Goal: Information Seeking & Learning: Learn about a topic

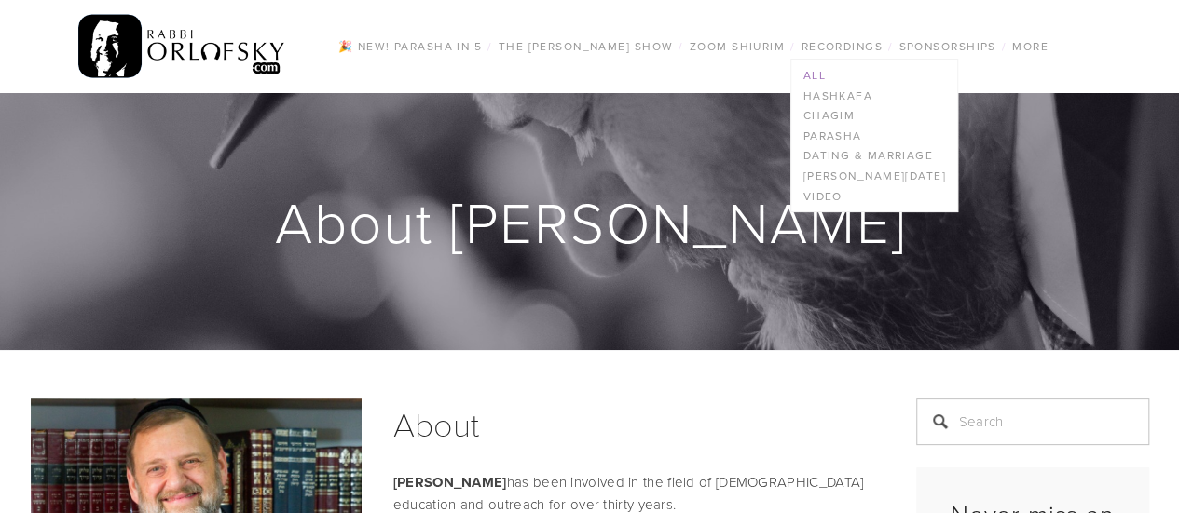
click at [826, 74] on link "All" at bounding box center [873, 75] width 165 height 20
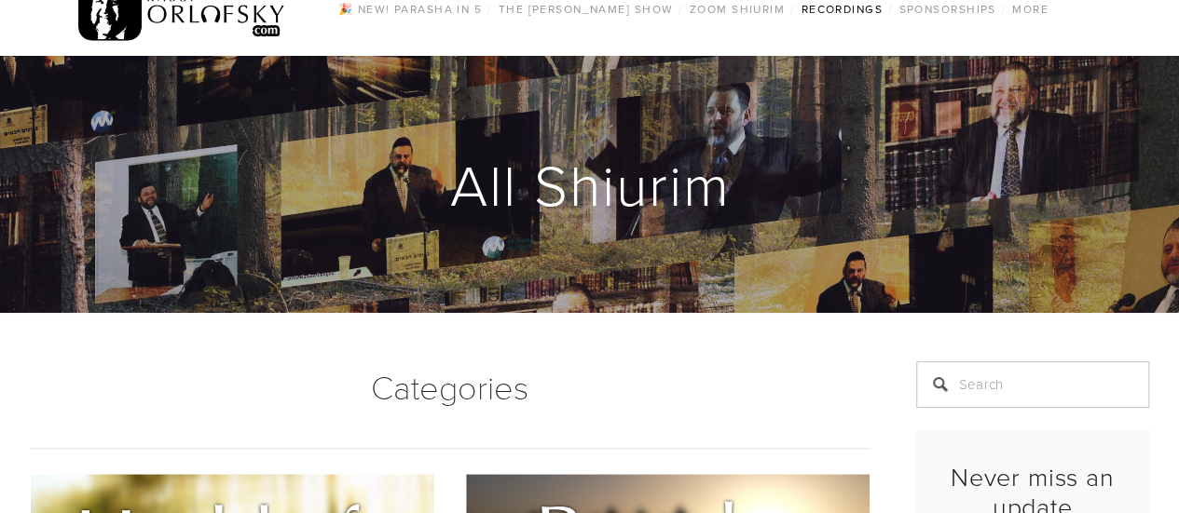
scroll to position [37, 0]
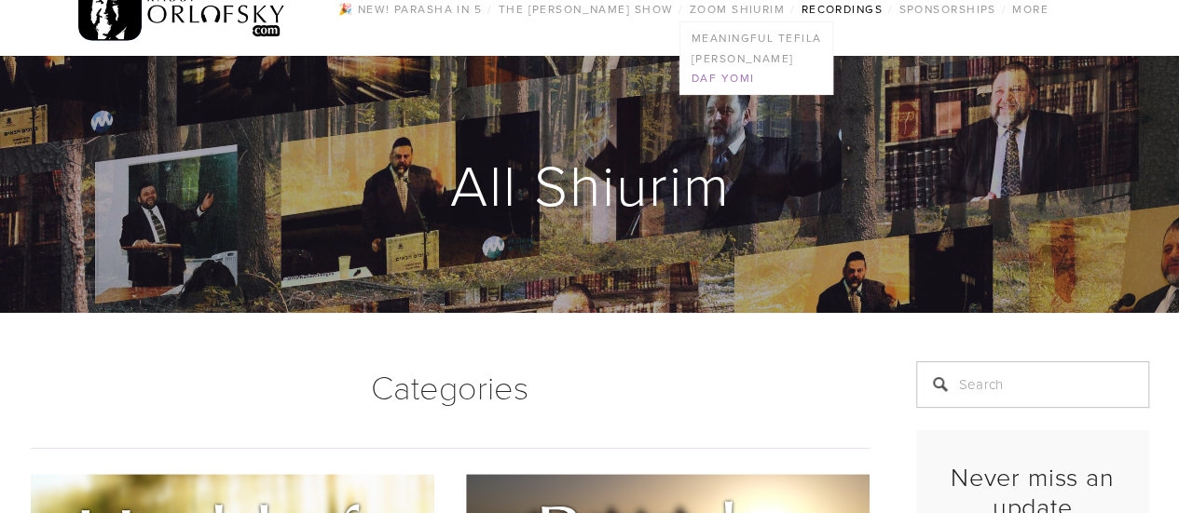
click at [721, 76] on link "Daf Yomi" at bounding box center [756, 78] width 152 height 20
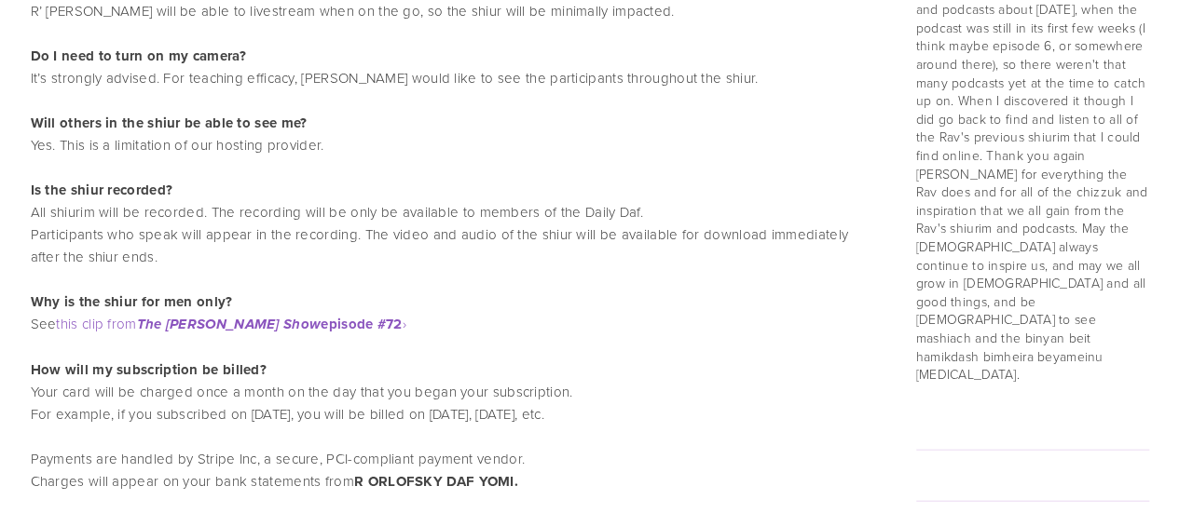
scroll to position [1901, 0]
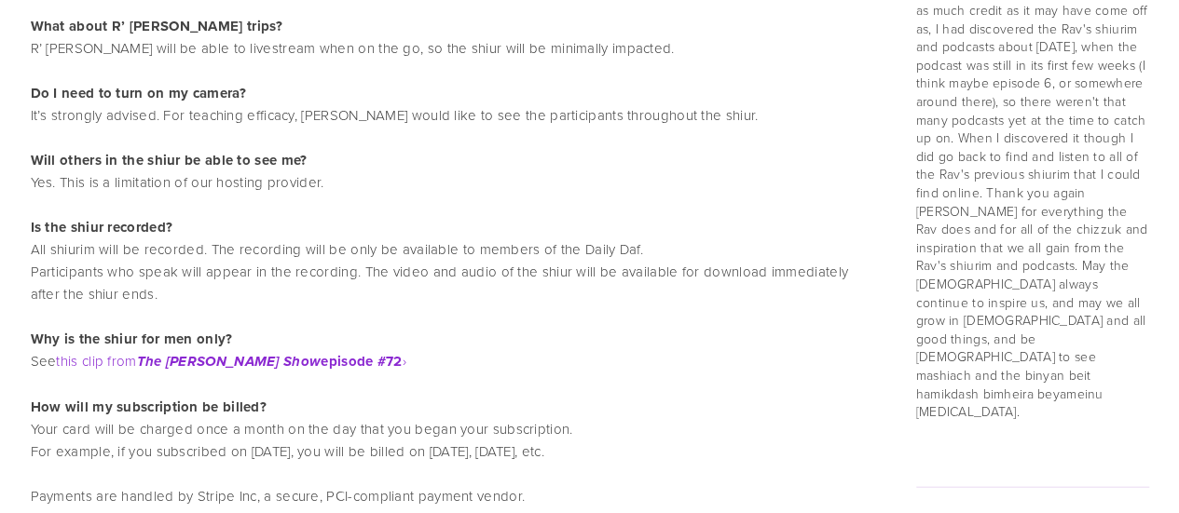
click at [281, 362] on em "The [PERSON_NAME] Show" at bounding box center [229, 362] width 184 height 17
